Goal: Navigation & Orientation: Find specific page/section

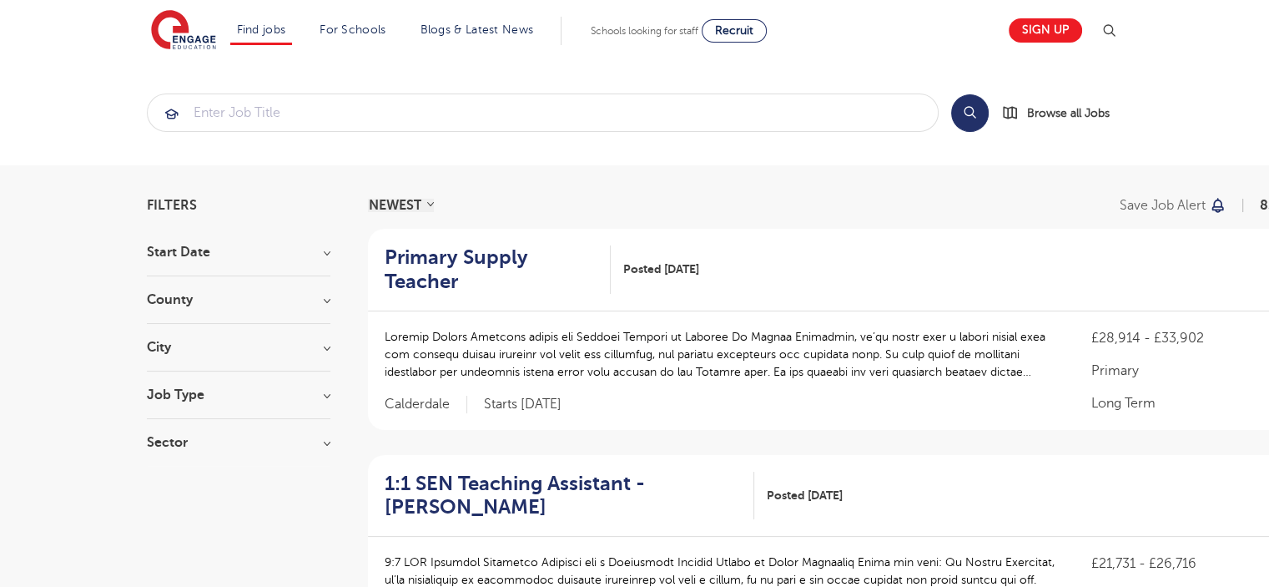
click at [108, 149] on section "Search Browse all Jobs" at bounding box center [634, 112] width 1269 height 105
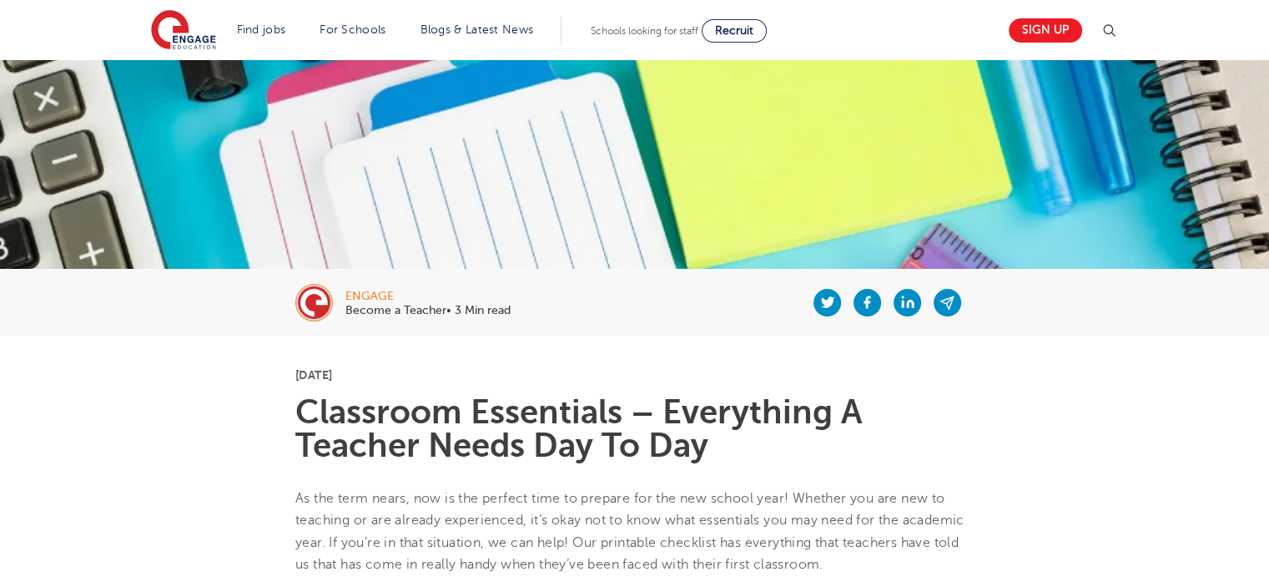
scroll to position [167, 0]
